Goal: Information Seeking & Learning: Check status

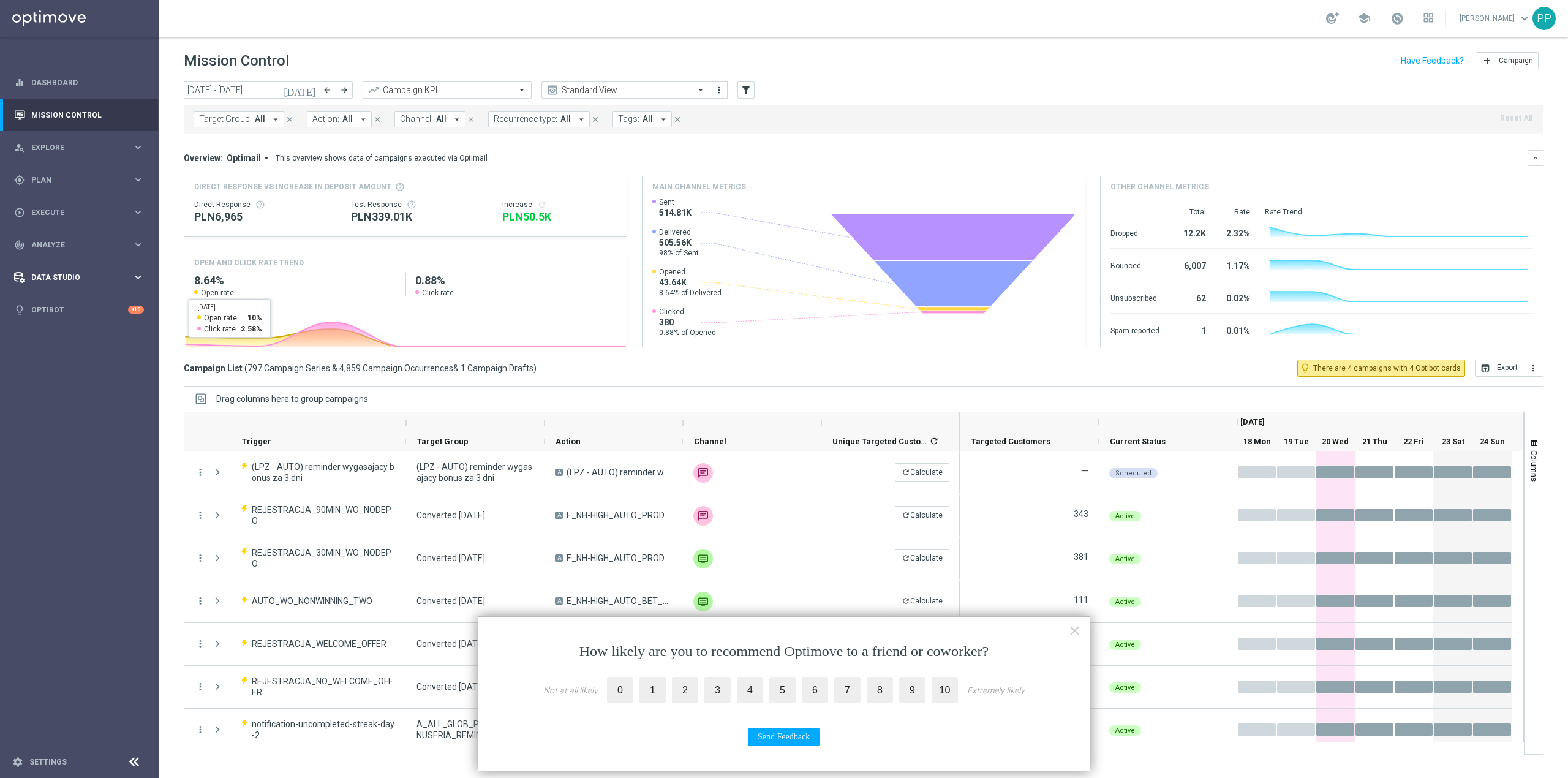
click at [123, 274] on span "Data Studio" at bounding box center [81, 277] width 101 height 7
click at [118, 246] on span "Analyze" at bounding box center [81, 245] width 101 height 7
click at [91, 272] on link "Customer 360" at bounding box center [79, 271] width 96 height 10
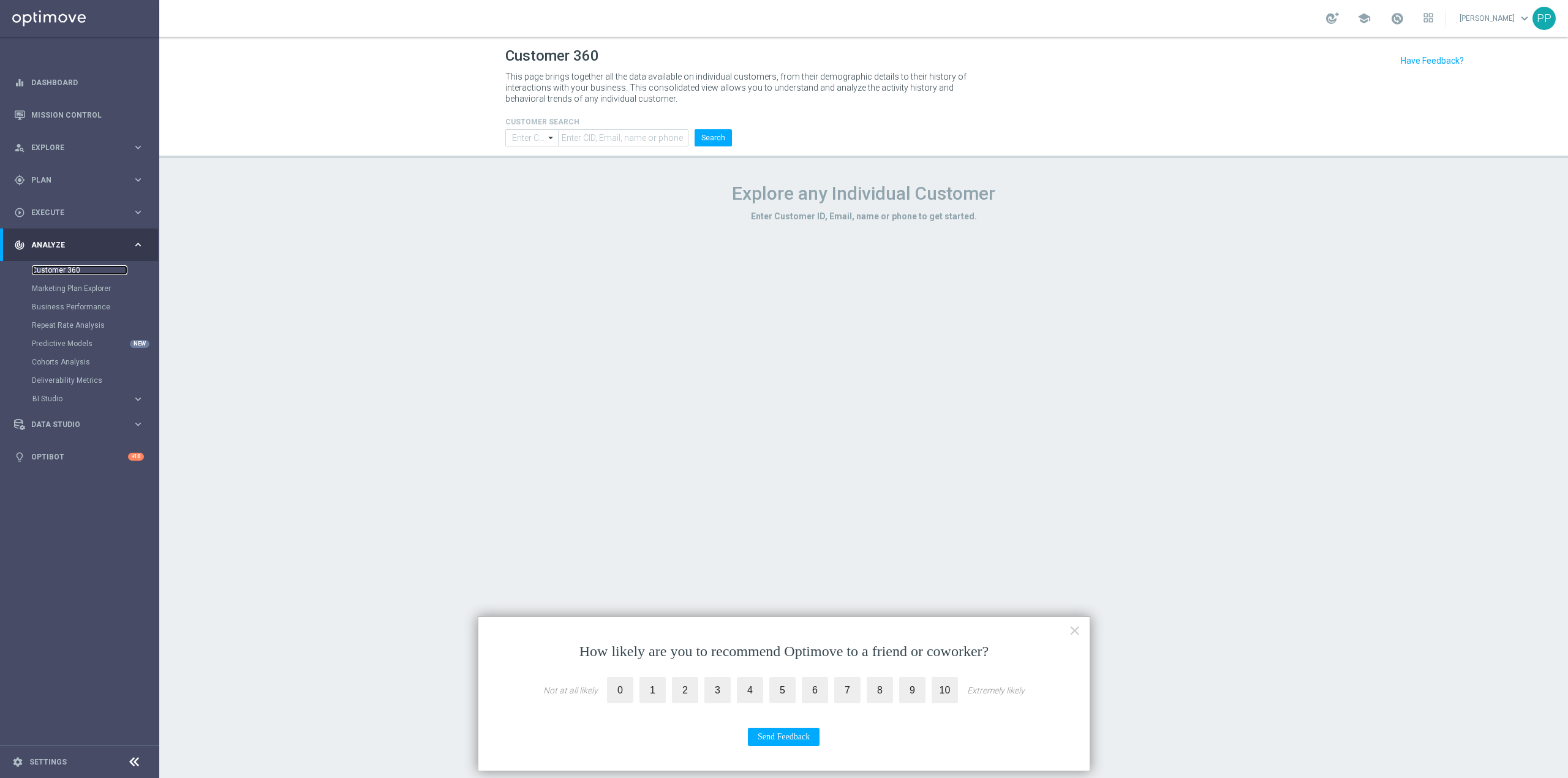
type input "Contains"
click at [615, 130] on input "text" at bounding box center [623, 138] width 130 height 17
paste input "1960674"
type input "1960674"
click at [696, 140] on button "Search" at bounding box center [713, 138] width 37 height 17
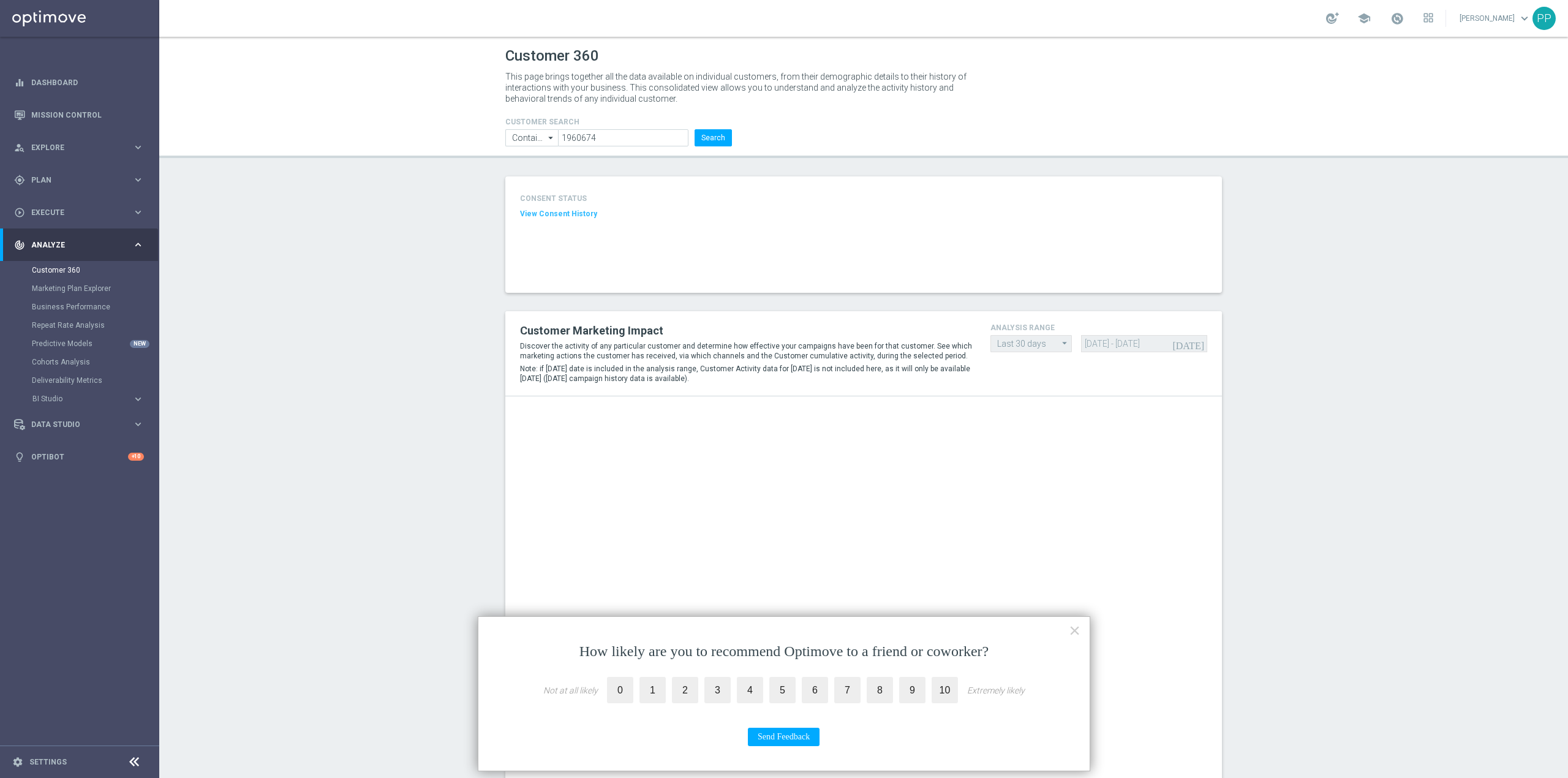
click at [1083, 628] on div "How likely are you to recommend Optimove to a friend or coworker? Not at all li…" at bounding box center [784, 694] width 613 height 155
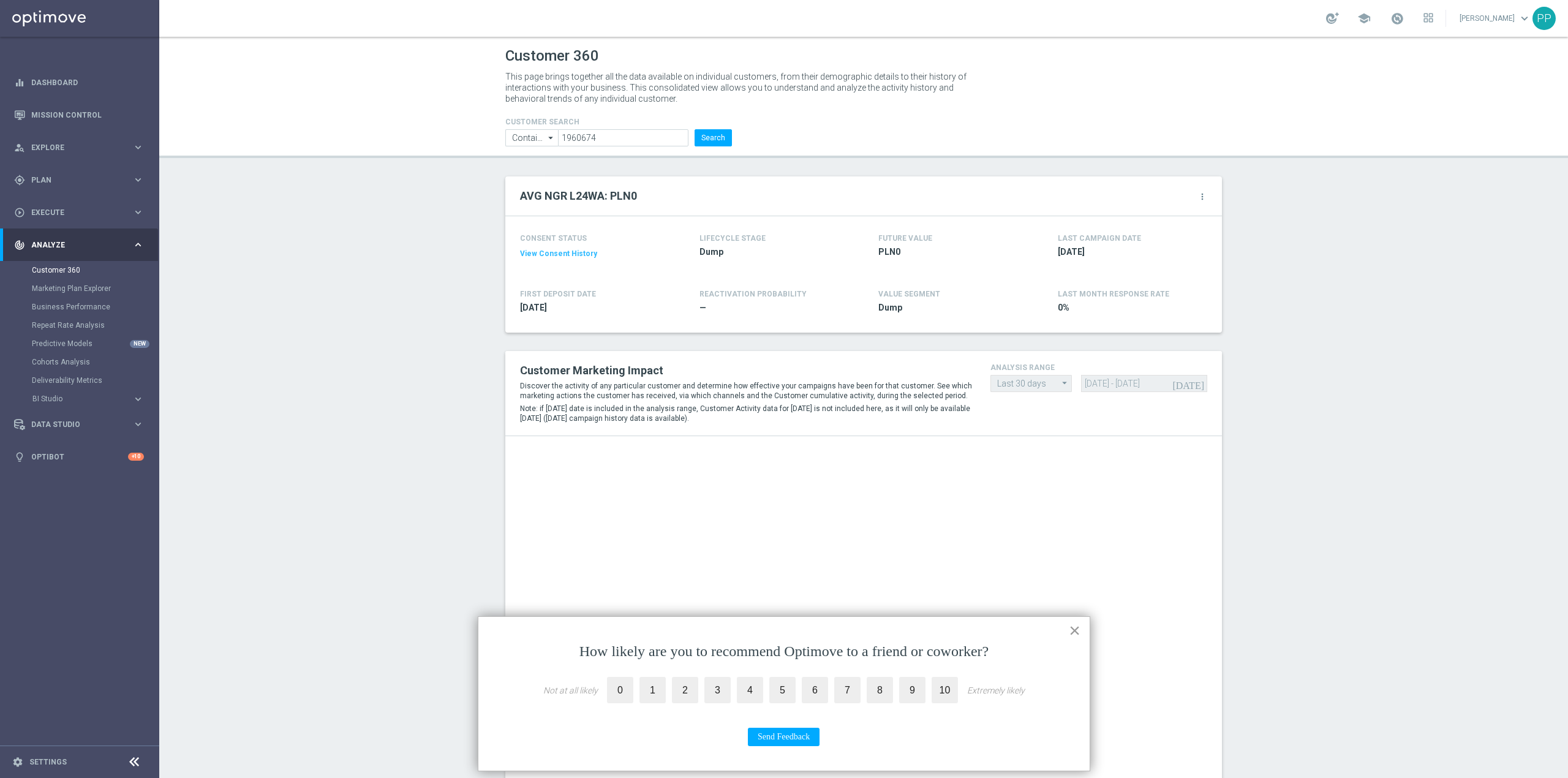
click at [1078, 633] on button "×" at bounding box center [1074, 630] width 12 height 20
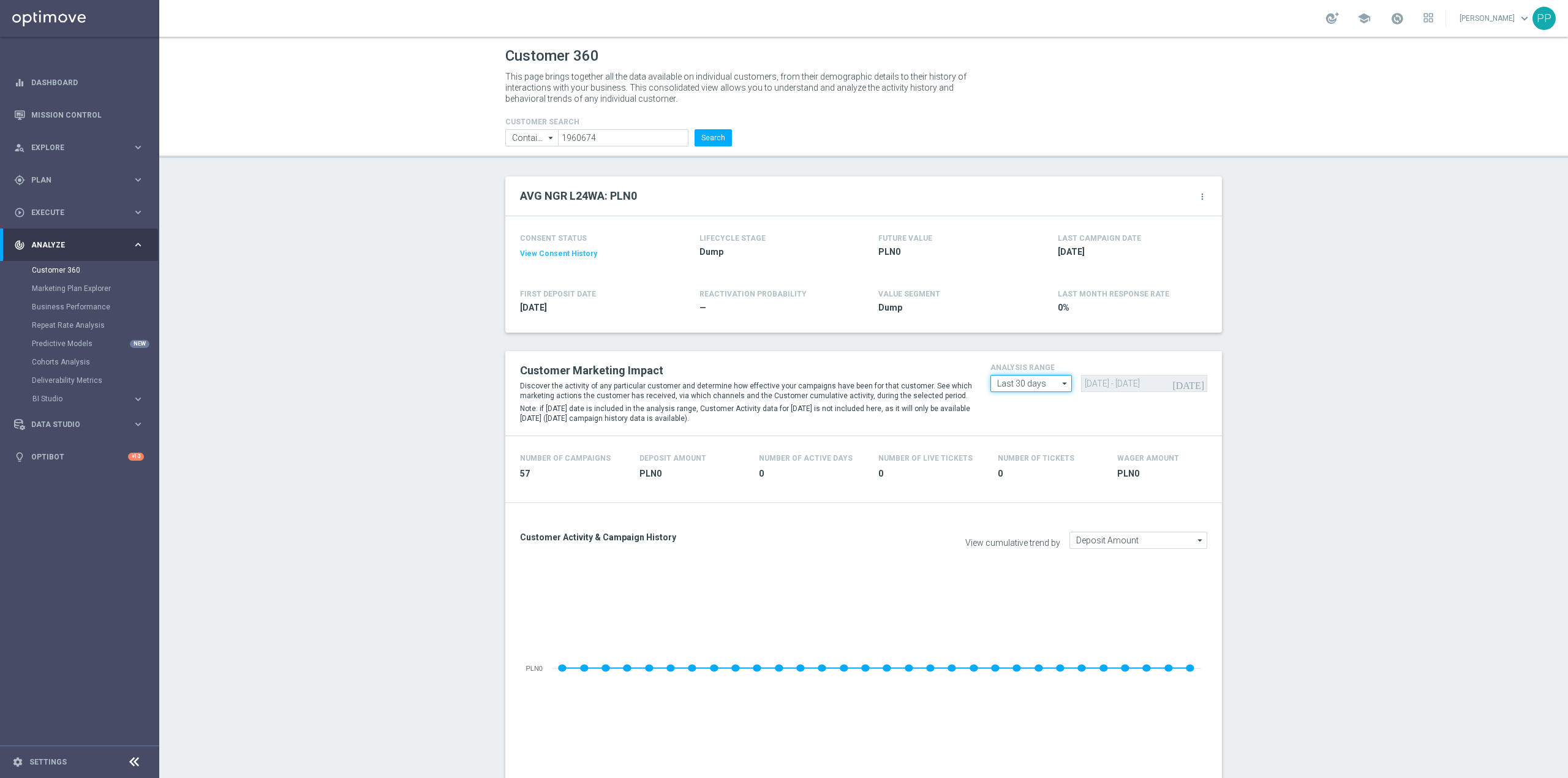
click at [1043, 390] on input "Last 30 days" at bounding box center [1031, 383] width 81 height 17
click at [1015, 454] on div "Custom" at bounding box center [1020, 457] width 27 height 11
type input "Custom"
click at [1093, 383] on input "[DATE] - [DATE]" at bounding box center [1144, 383] width 127 height 17
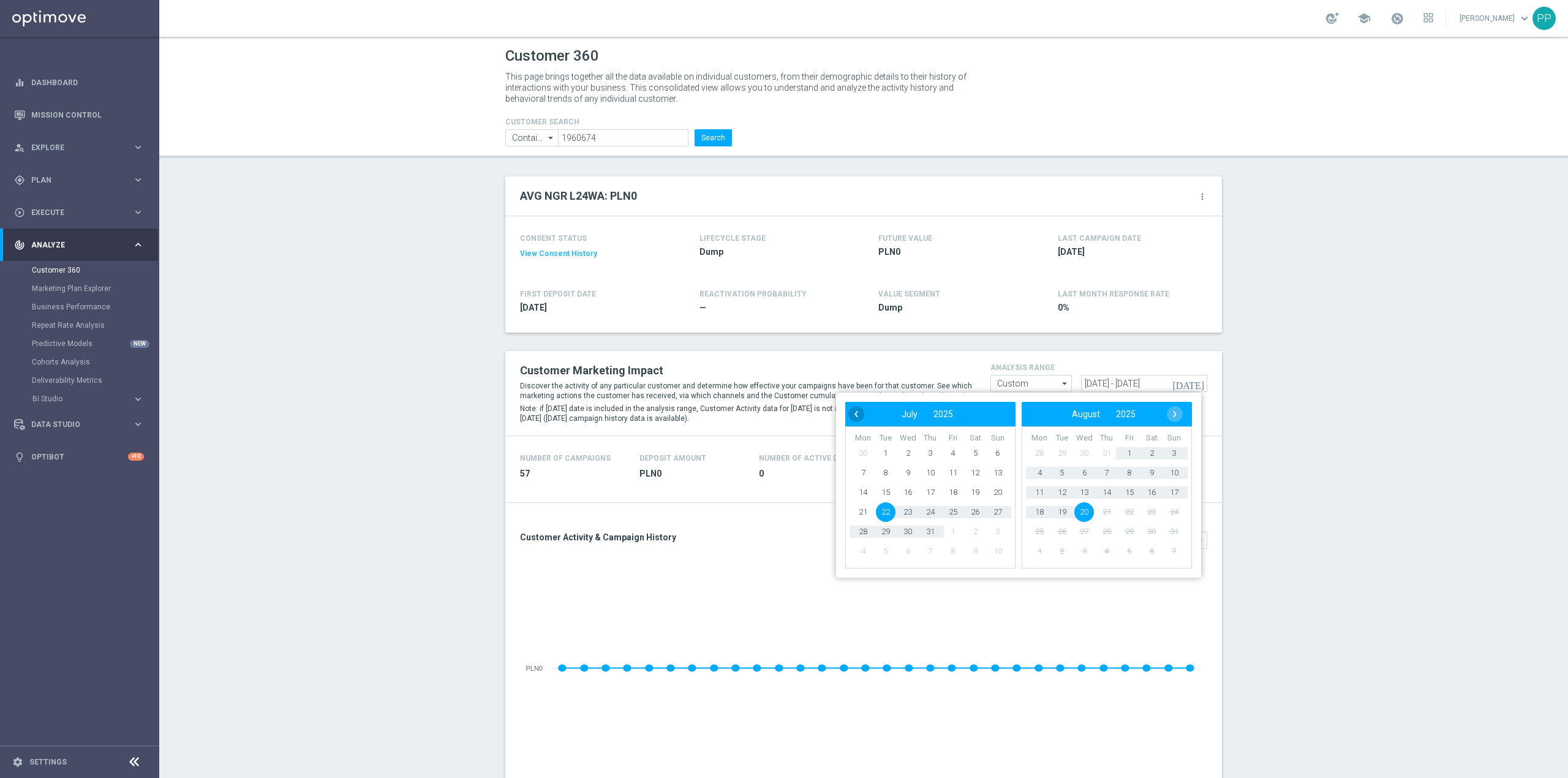
click at [858, 414] on span "‹" at bounding box center [857, 414] width 16 height 16
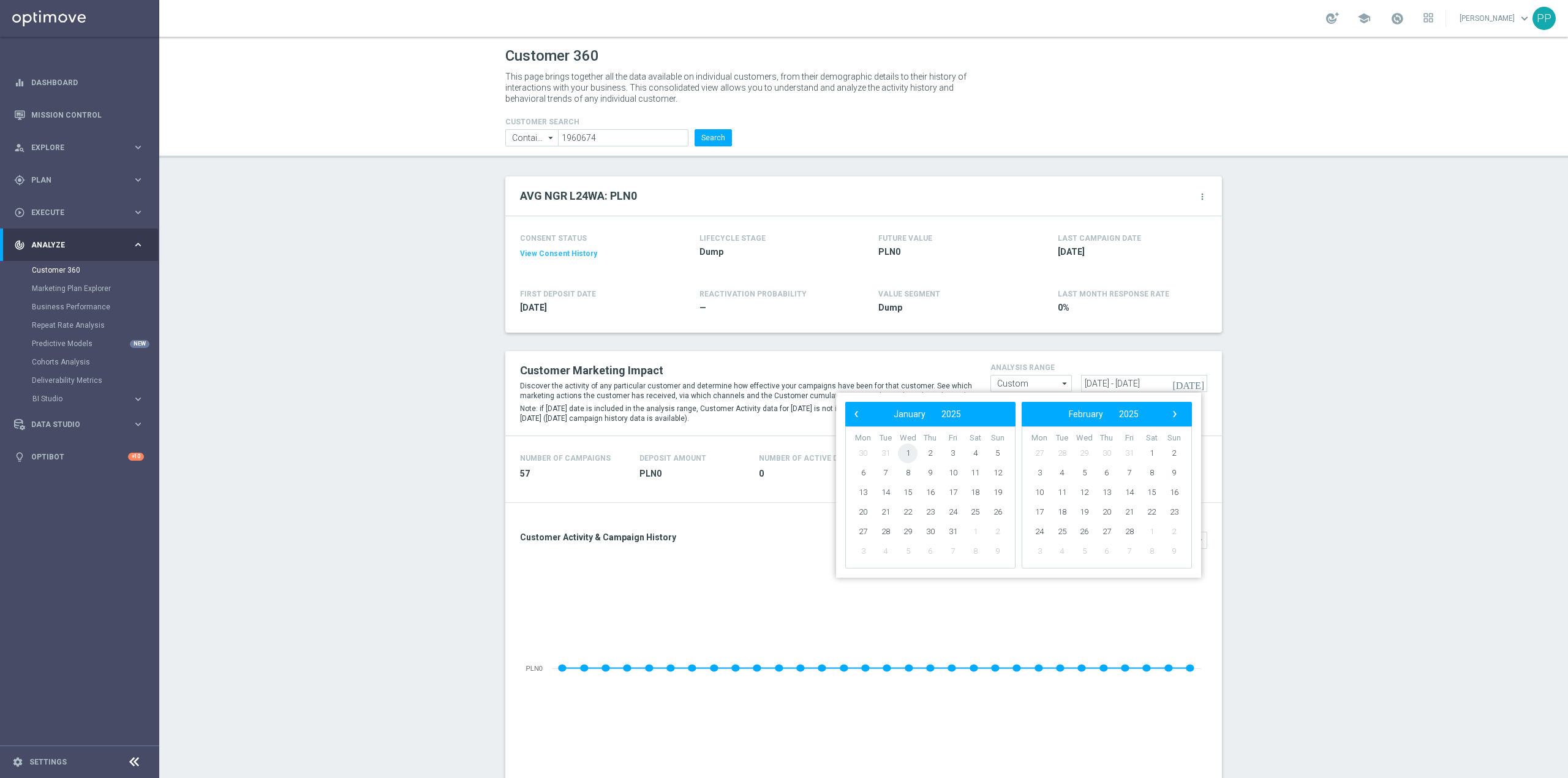
click at [906, 451] on span "1" at bounding box center [908, 454] width 20 height 20
click at [1001, 472] on span "12" at bounding box center [998, 473] width 20 height 20
type input "[DATE] - [DATE]"
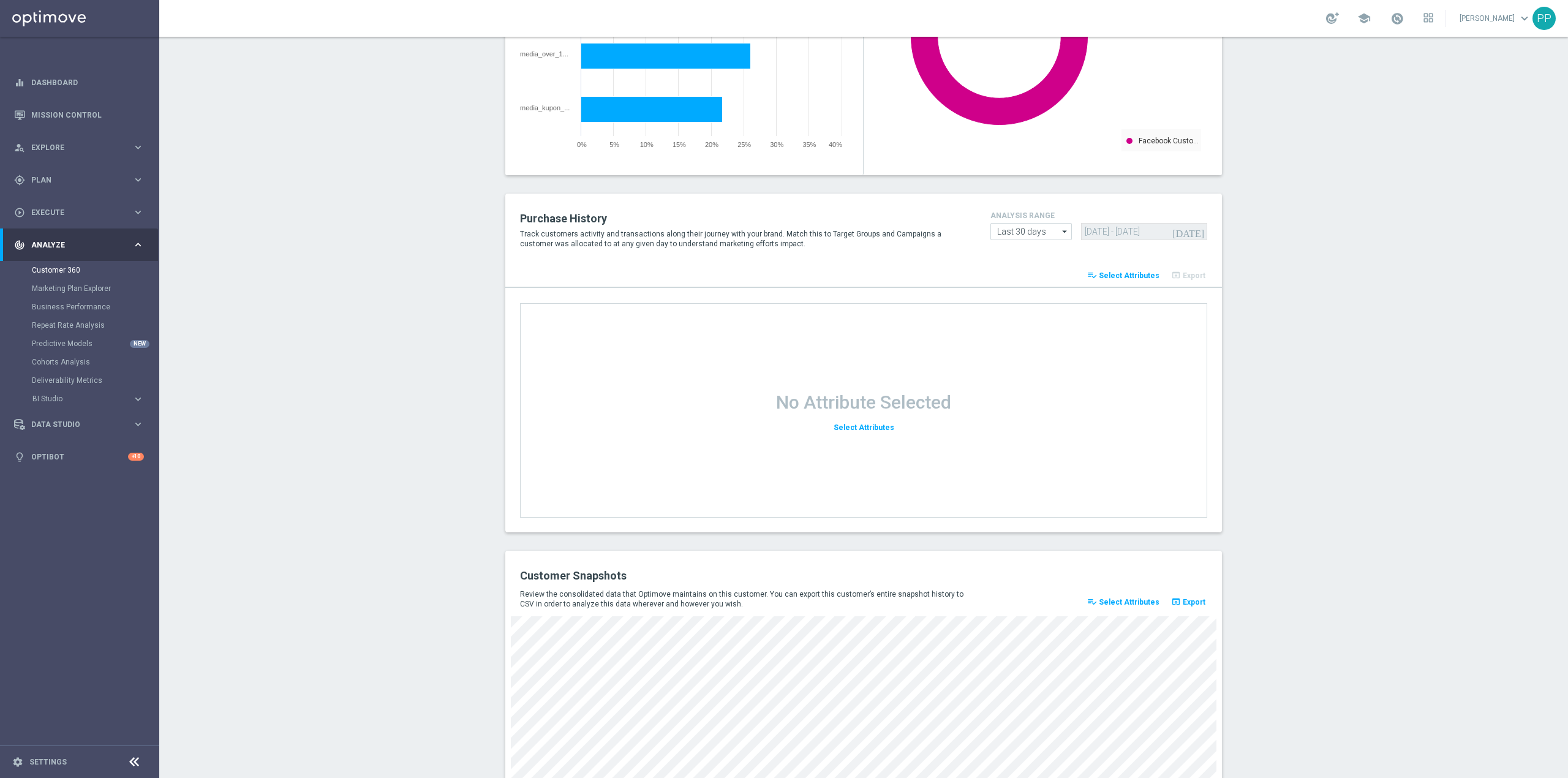
scroll to position [1351, 0]
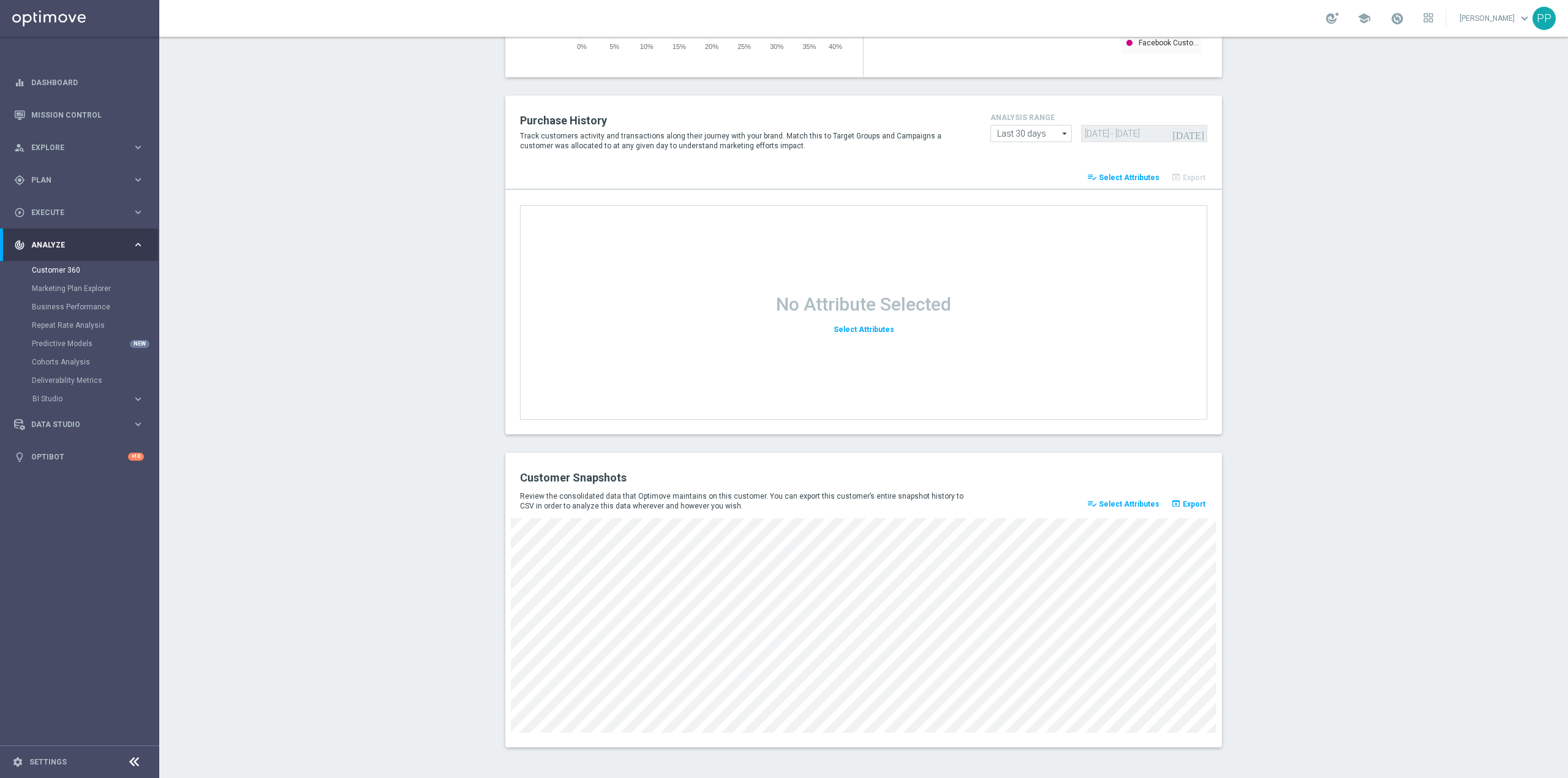
click at [1143, 499] on button "playlist_add_check Select Attributes" at bounding box center [1123, 504] width 76 height 17
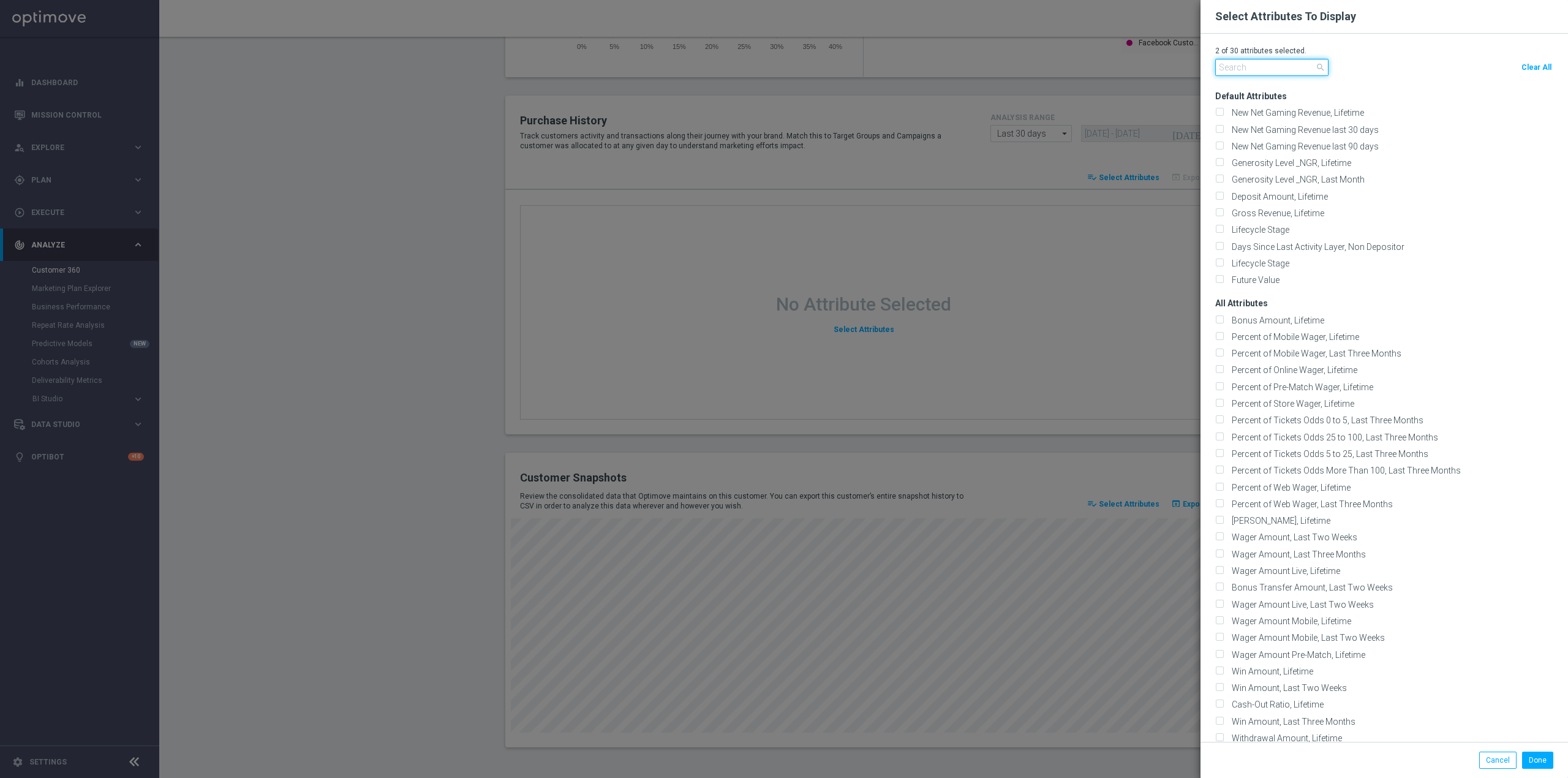
click at [1241, 74] on input "text" at bounding box center [1272, 68] width 114 height 17
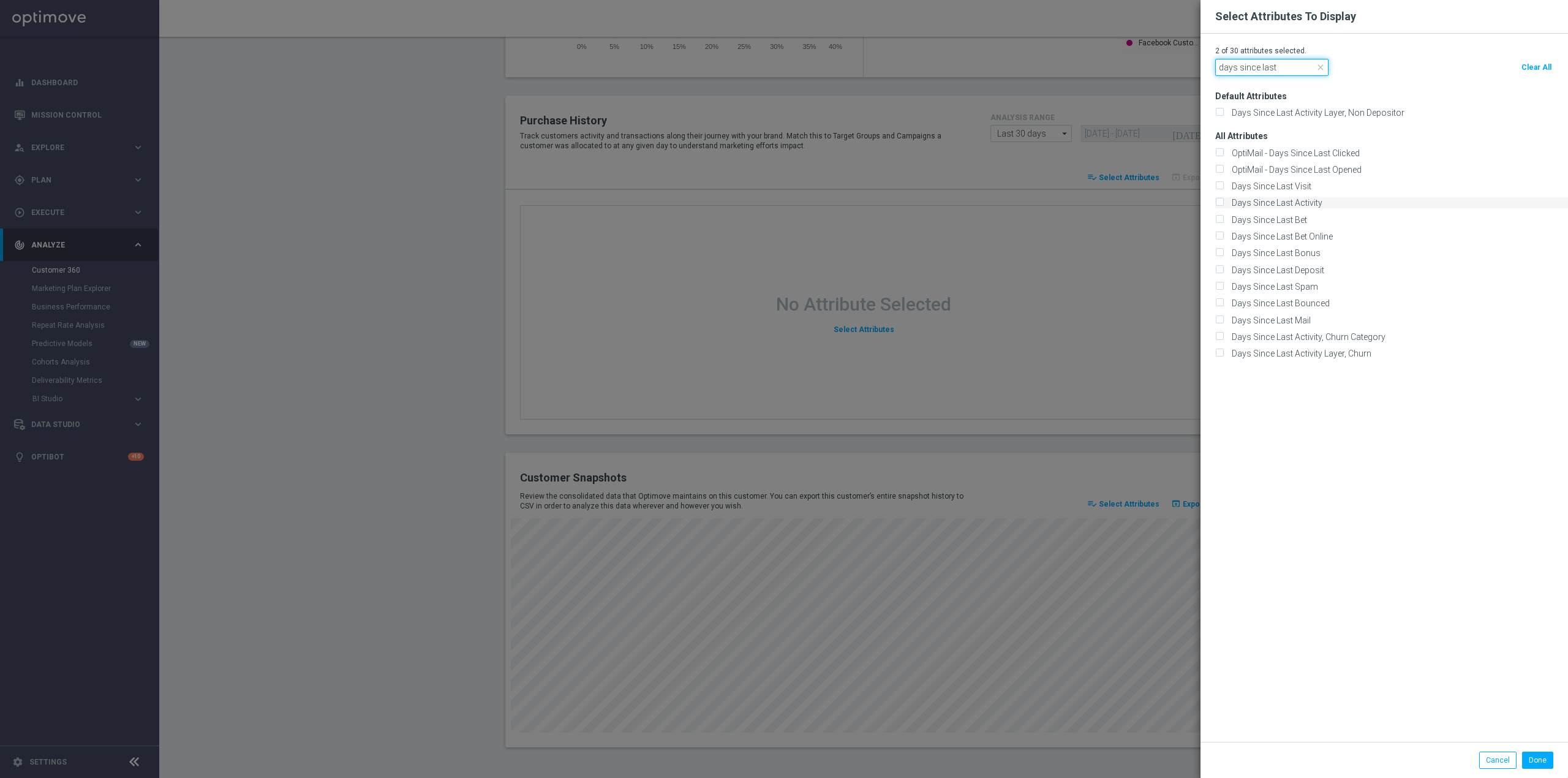
type input "days since last"
click at [1284, 206] on label "Days Since Last Activity" at bounding box center [1275, 203] width 95 height 11
click at [1223, 206] on input "Days Since Last Activity" at bounding box center [1219, 203] width 8 height 8
checkbox input "true"
drag, startPoint x: 1527, startPoint y: 761, endPoint x: 1517, endPoint y: 754, distance: 12.2
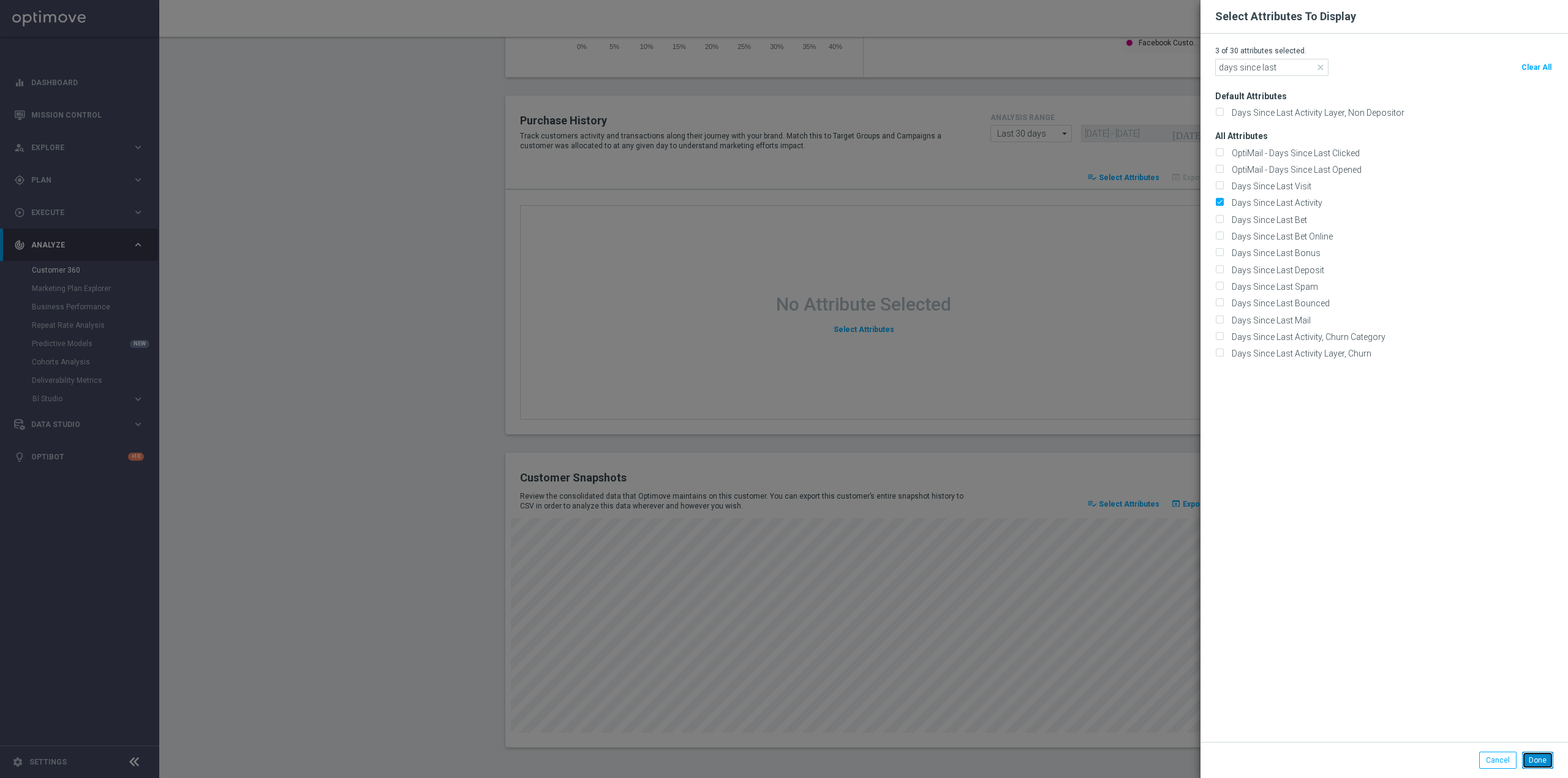
click at [1526, 761] on button "Done" at bounding box center [1538, 761] width 31 height 17
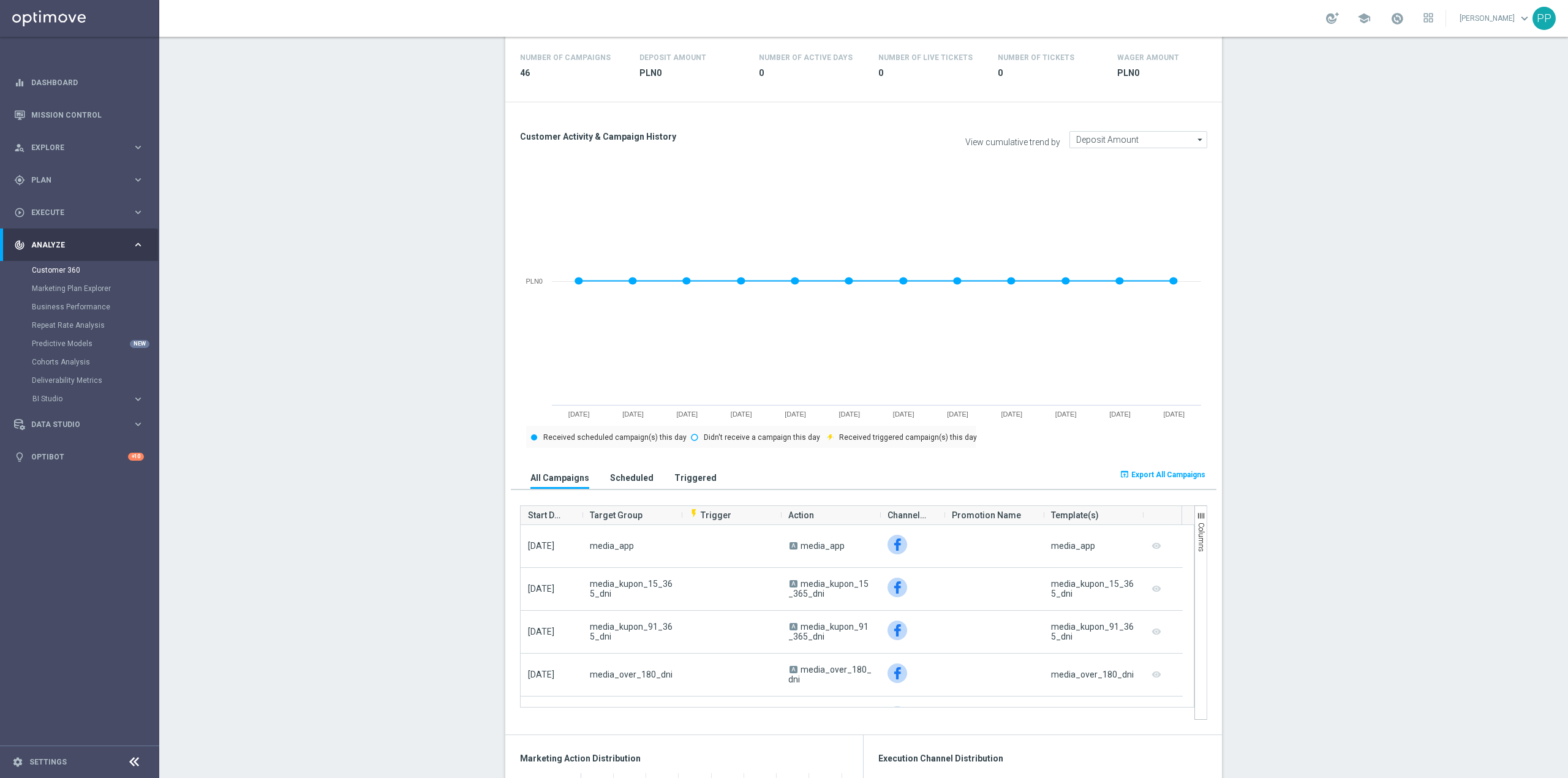
scroll to position [207, 0]
